Goal: Check status: Check status

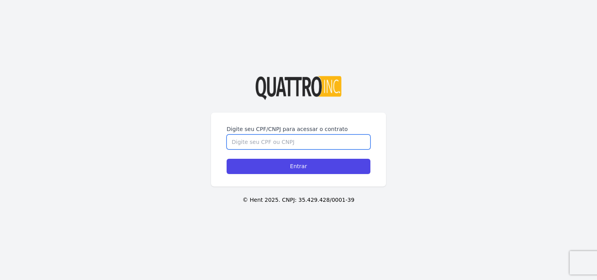
click at [271, 143] on input "Digite seu CPF/CNPJ para acessar o contrato" at bounding box center [299, 142] width 144 height 15
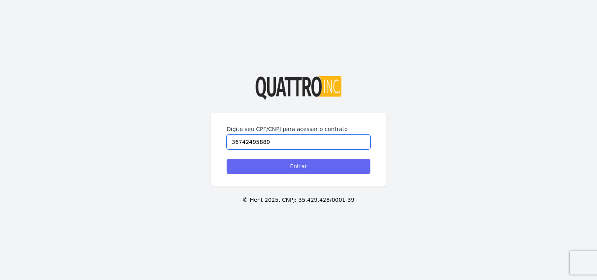
type input "36742495880"
click at [294, 168] on input "Entrar" at bounding box center [299, 166] width 144 height 15
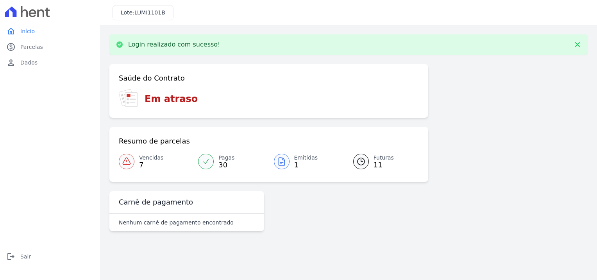
click at [297, 167] on span "1" at bounding box center [306, 165] width 24 height 6
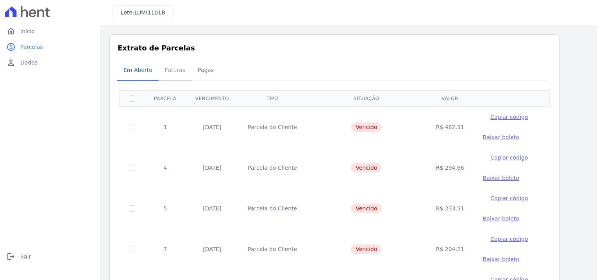
click at [172, 74] on span "Futuras" at bounding box center [175, 70] width 30 height 16
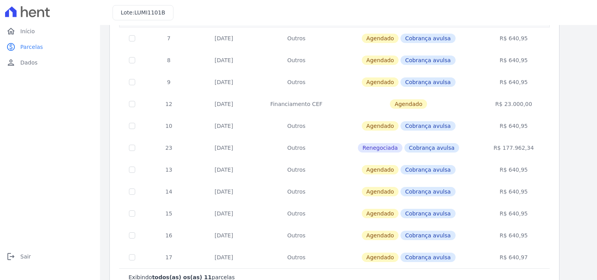
scroll to position [78, 0]
